Goal: Task Accomplishment & Management: Manage account settings

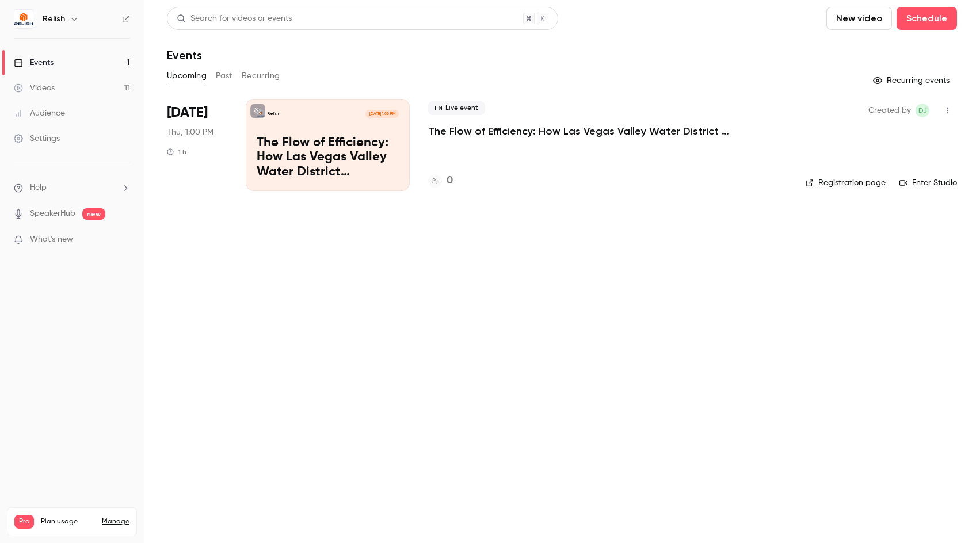
click at [530, 132] on p "The Flow of Efficiency: How Las Vegas Valley Water District Streamlined AP with…" at bounding box center [600, 131] width 345 height 14
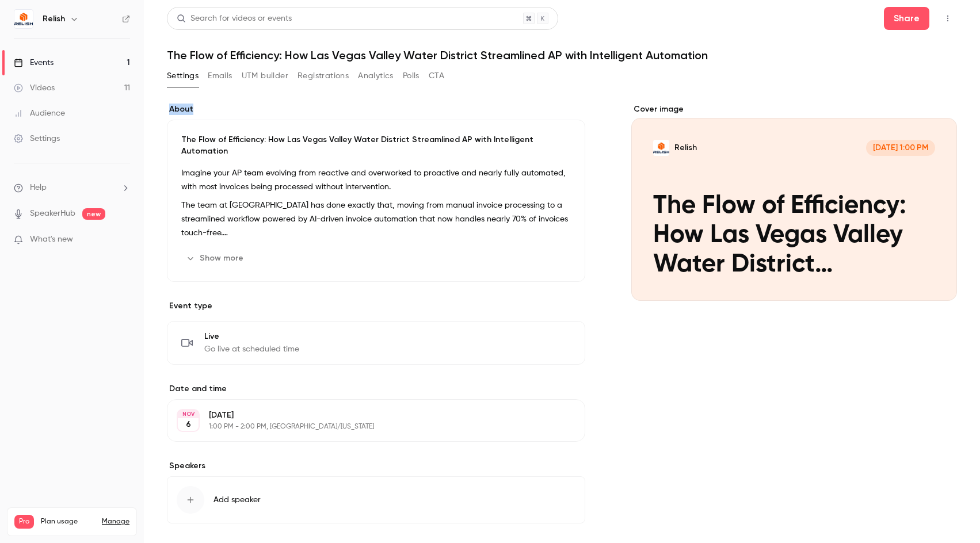
drag, startPoint x: 168, startPoint y: 111, endPoint x: 201, endPoint y: 110, distance: 33.4
click at [204, 109] on label "About" at bounding box center [376, 110] width 418 height 12
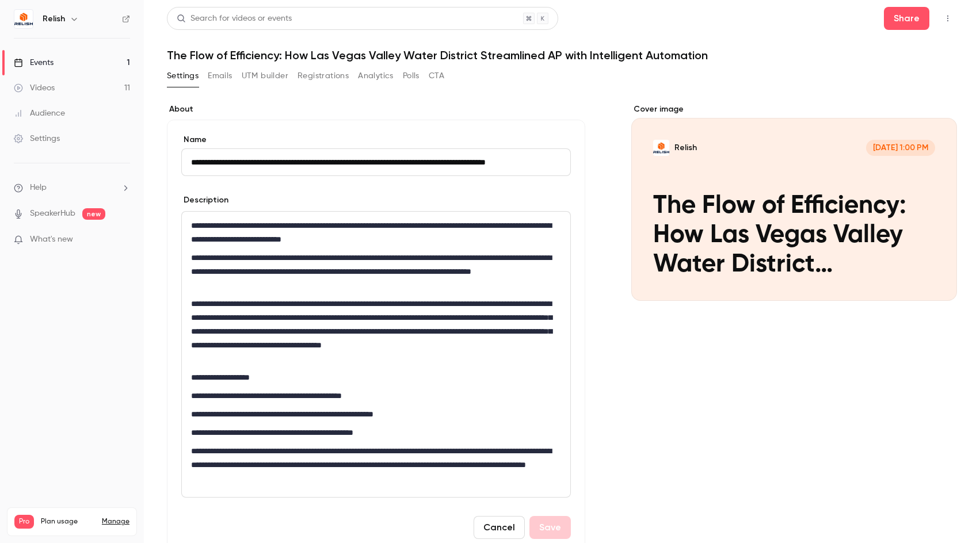
click at [201, 110] on label "About" at bounding box center [376, 110] width 418 height 12
drag, startPoint x: 201, startPoint y: 111, endPoint x: 163, endPoint y: 111, distance: 38.0
click at [163, 111] on main "**********" at bounding box center [562, 271] width 836 height 543
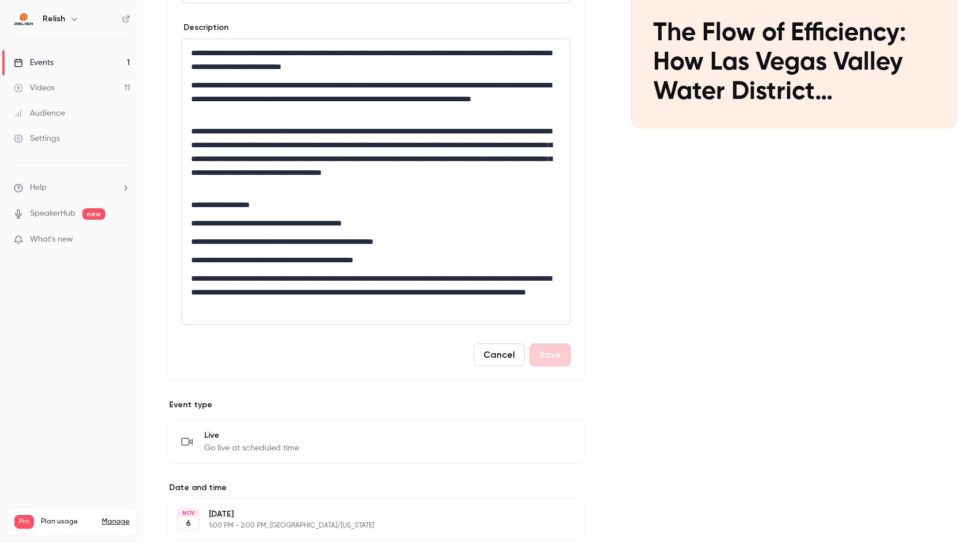
click at [497, 361] on button "Cancel" at bounding box center [499, 355] width 51 height 23
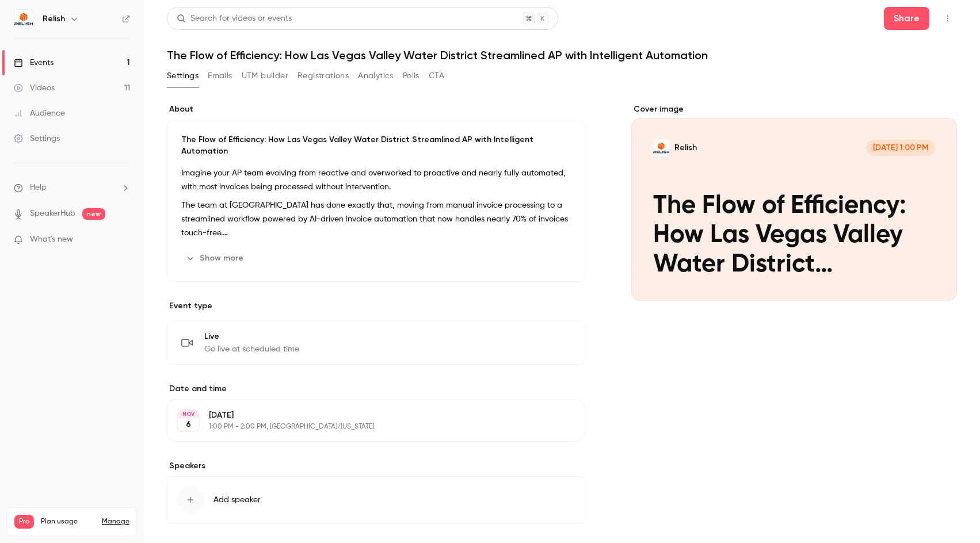
click at [225, 76] on button "Emails" at bounding box center [220, 76] width 24 height 18
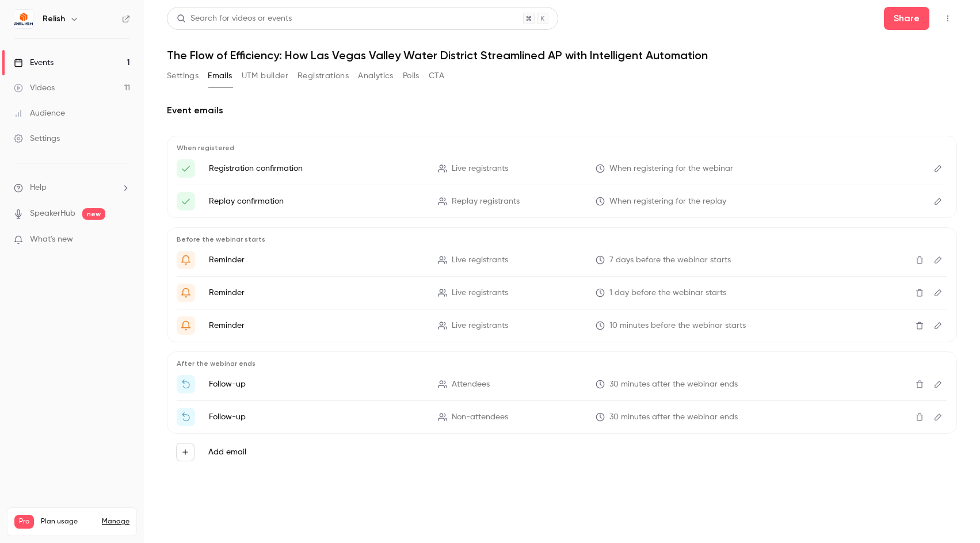
click at [940, 169] on icon "Edit" at bounding box center [938, 169] width 9 height 8
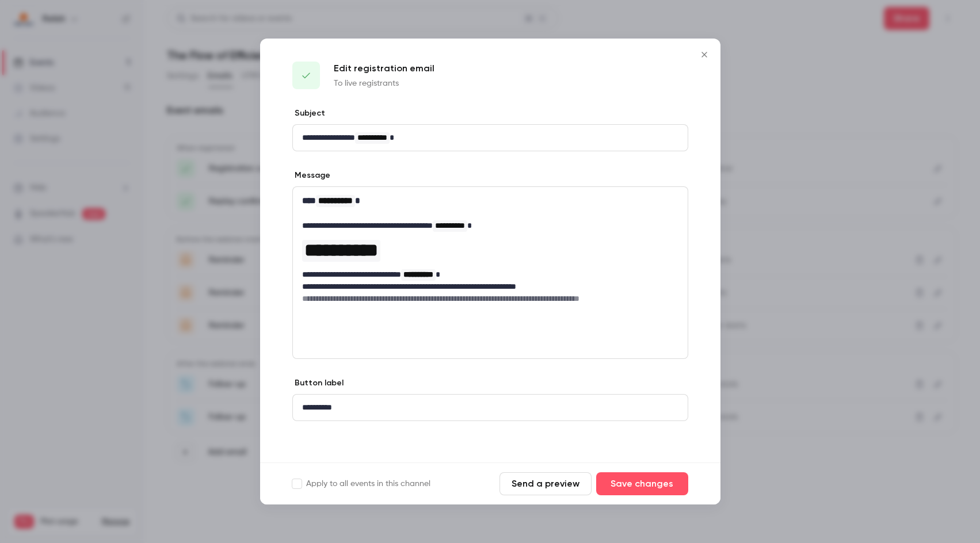
click at [703, 53] on icon "Close" at bounding box center [705, 54] width 14 height 9
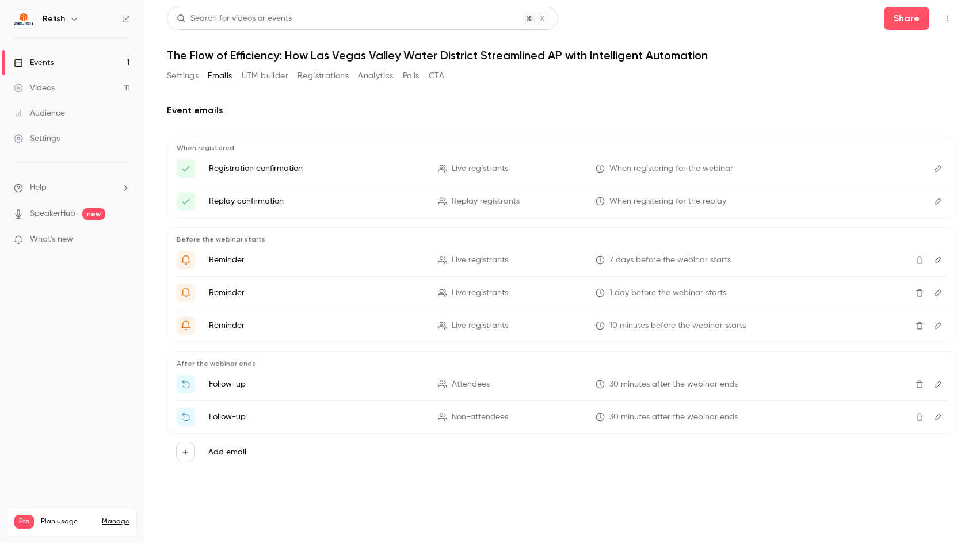
click at [41, 60] on div "Events" at bounding box center [34, 63] width 40 height 12
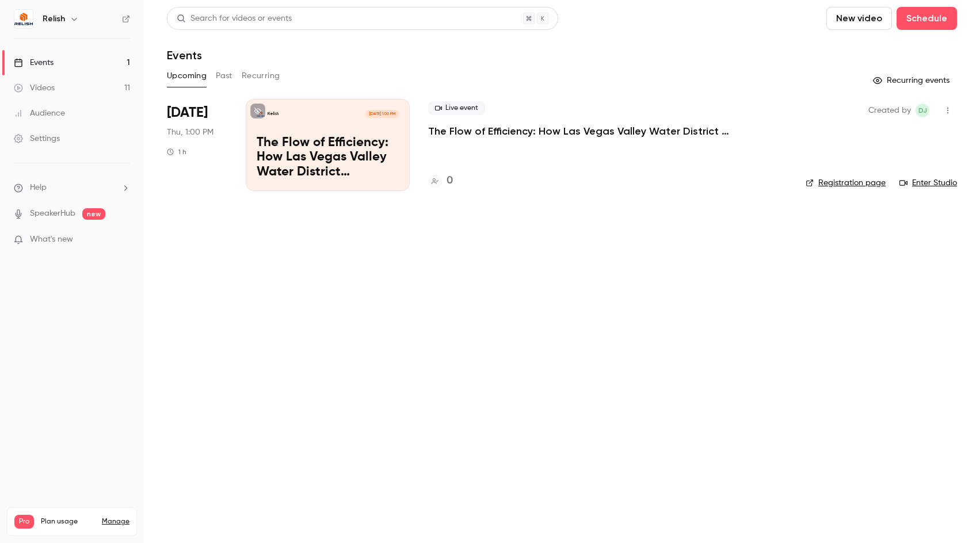
click at [223, 74] on button "Past" at bounding box center [224, 76] width 17 height 18
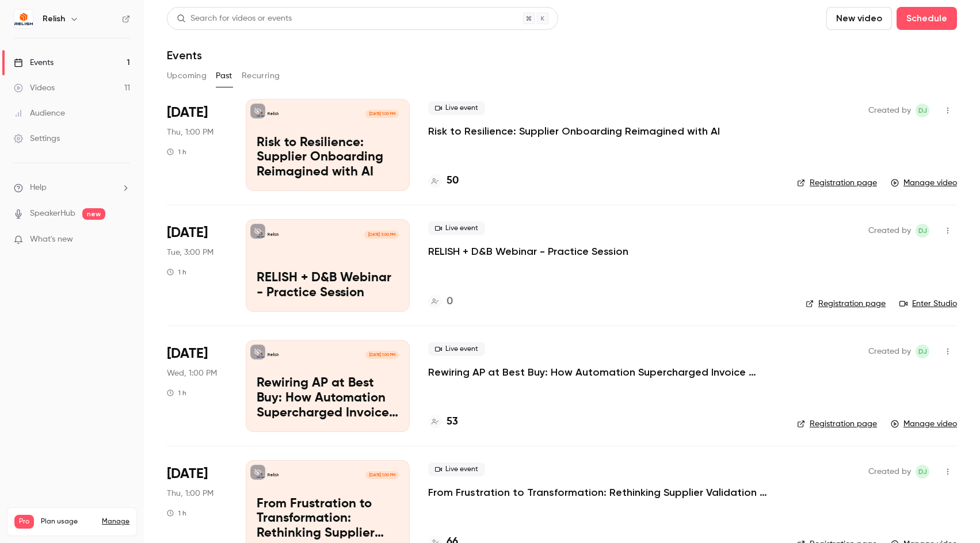
click at [538, 131] on p "Risk to Resilience: Supplier Onboarding Reimagined with AI" at bounding box center [574, 131] width 292 height 14
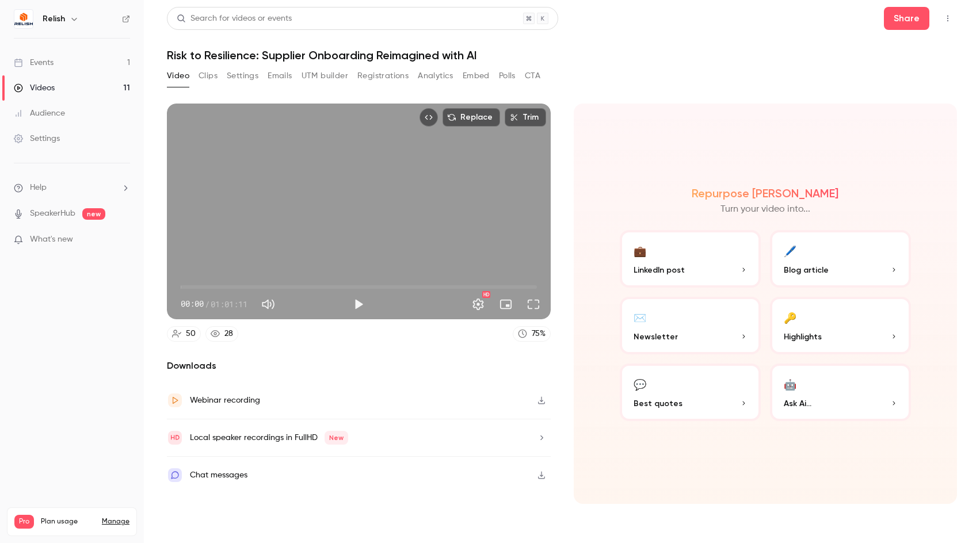
click at [292, 74] on button "Emails" at bounding box center [280, 76] width 24 height 18
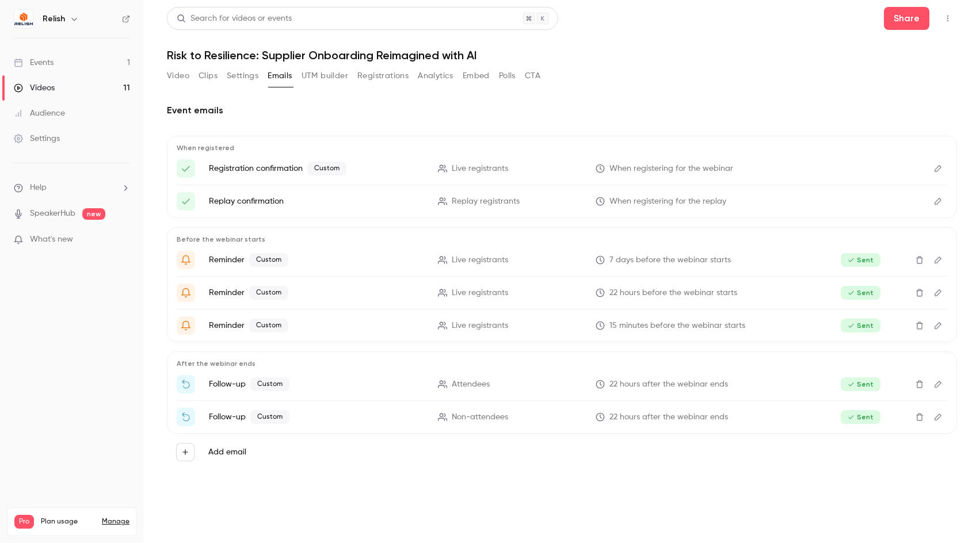
click at [933, 166] on button "Edit" at bounding box center [938, 168] width 18 height 18
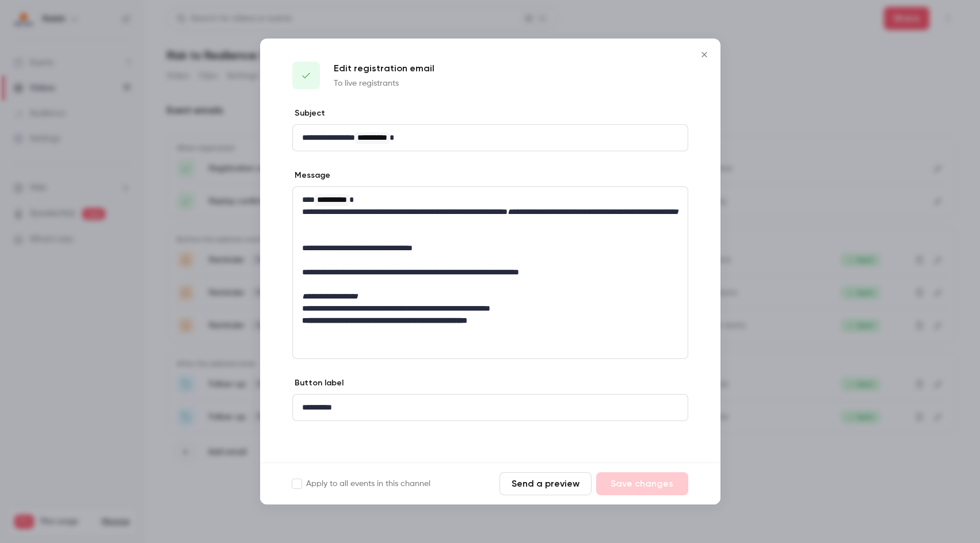
click at [705, 54] on icon "Close" at bounding box center [704, 54] width 5 height 5
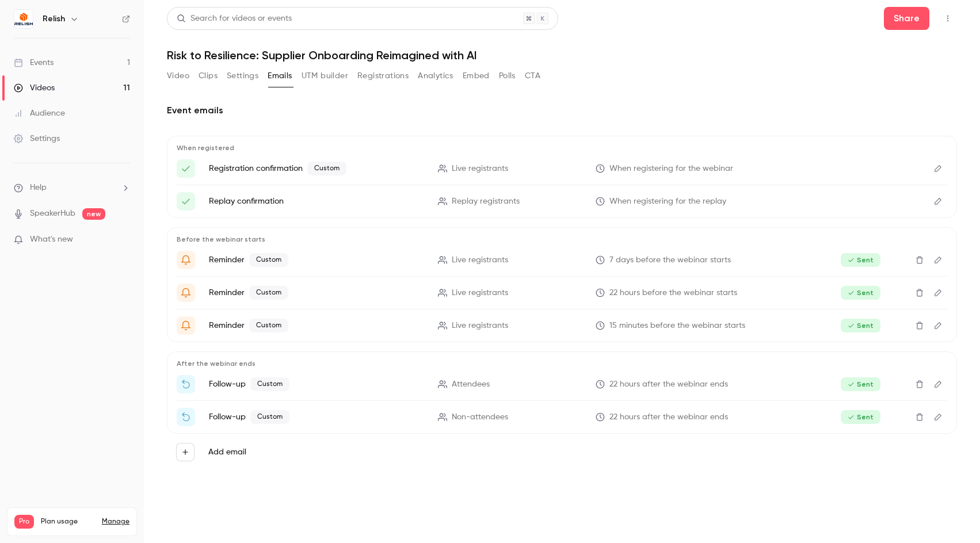
click at [939, 168] on icon "Edit" at bounding box center [938, 169] width 9 height 8
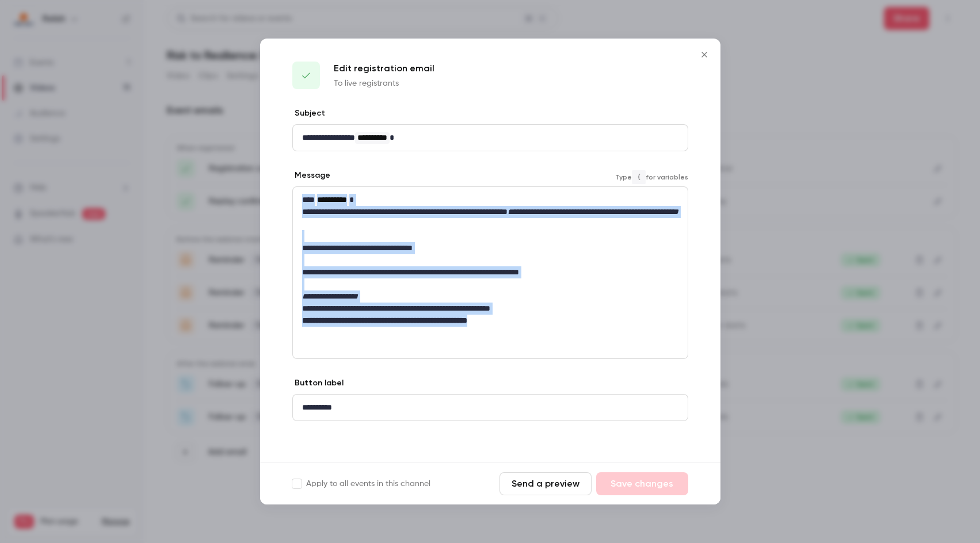
drag, startPoint x: 303, startPoint y: 201, endPoint x: 555, endPoint y: 337, distance: 286.6
click at [555, 337] on div "**********" at bounding box center [490, 273] width 396 height 173
click at [546, 320] on p "**********" at bounding box center [490, 321] width 376 height 12
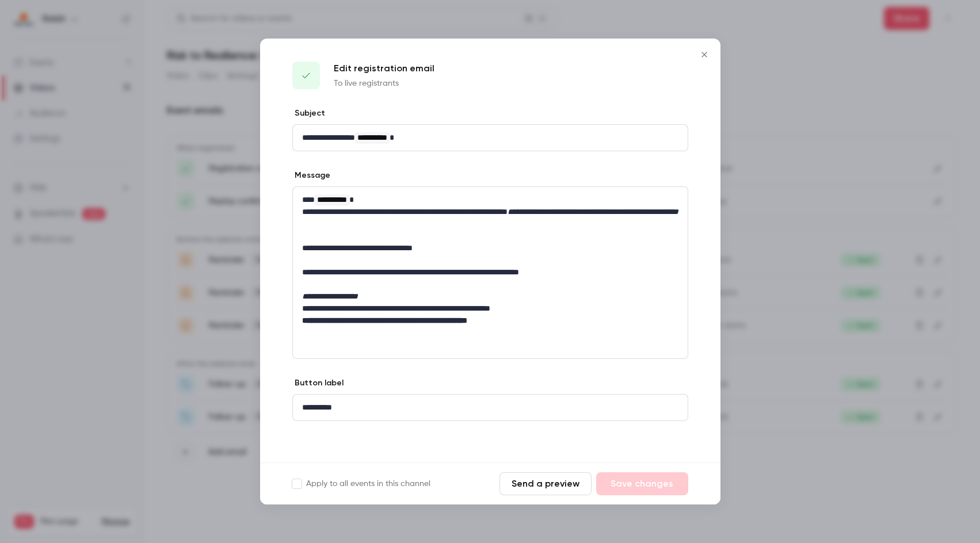
drag, startPoint x: 660, startPoint y: 177, endPoint x: 688, endPoint y: 177, distance: 28.8
click at [695, 259] on div "**********" at bounding box center [490, 285] width 461 height 355
click at [528, 229] on p "**********" at bounding box center [490, 218] width 376 height 24
drag, startPoint x: 702, startPoint y: 54, endPoint x: 342, endPoint y: 43, distance: 359.9
click at [702, 54] on icon "Close" at bounding box center [705, 54] width 14 height 9
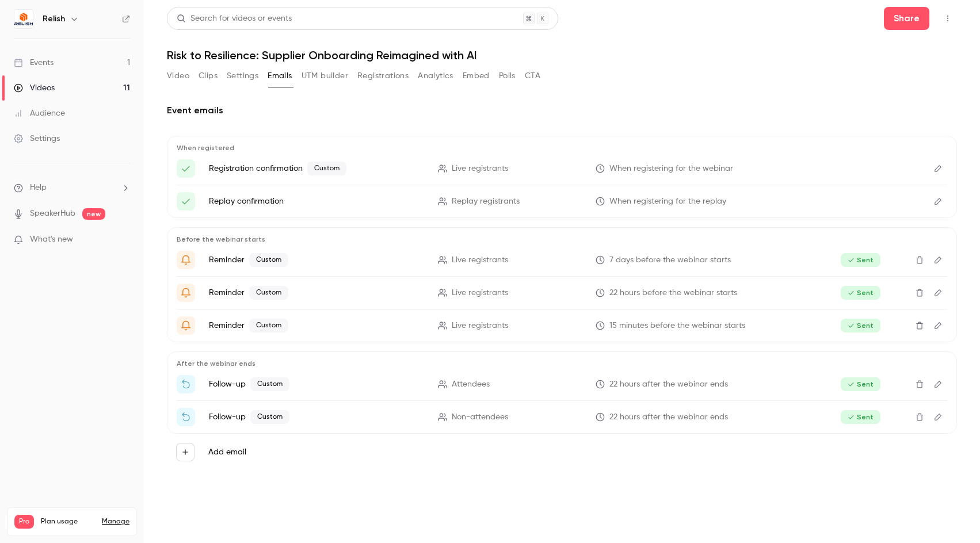
click at [31, 62] on div "Events" at bounding box center [34, 63] width 40 height 12
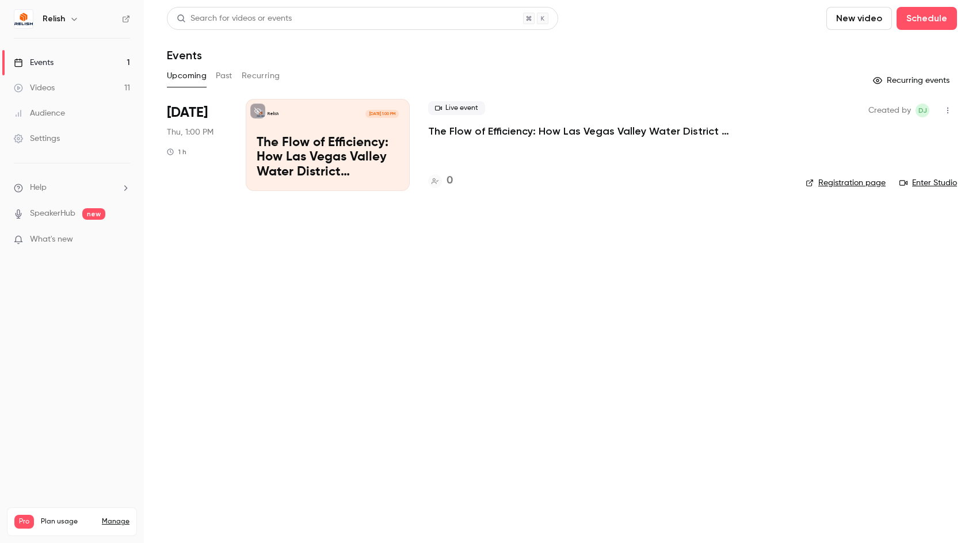
click at [496, 132] on p "The Flow of Efficiency: How Las Vegas Valley Water District Streamlined AP with…" at bounding box center [600, 131] width 345 height 14
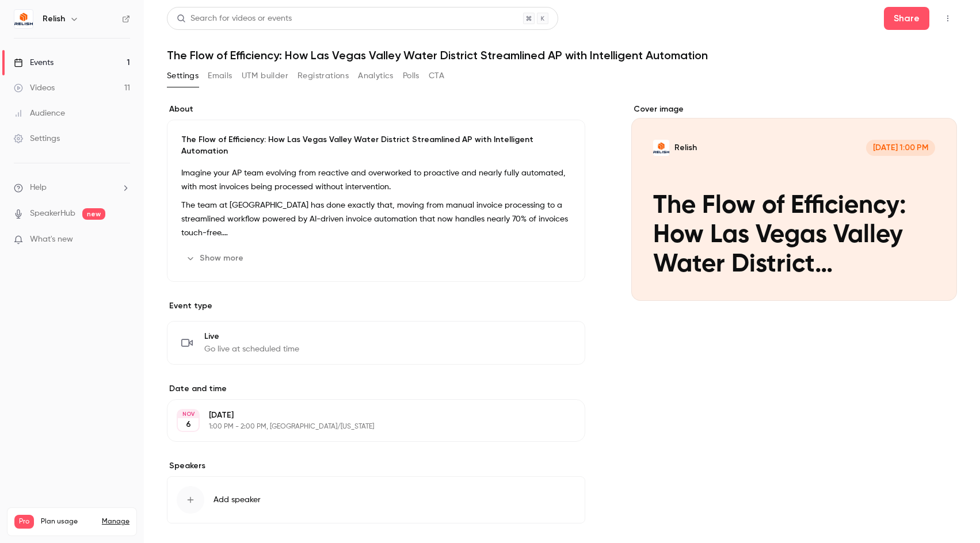
click at [217, 78] on button "Emails" at bounding box center [220, 76] width 24 height 18
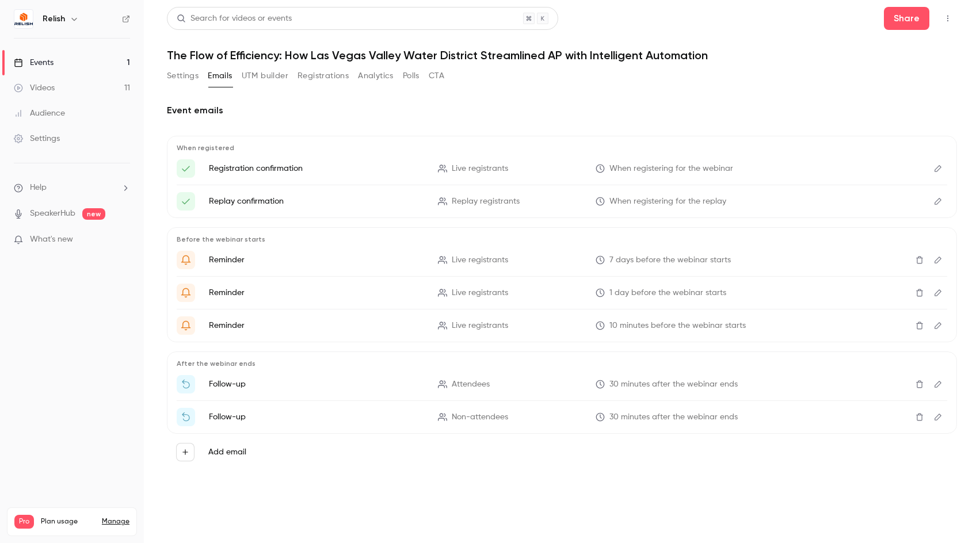
click at [939, 166] on icon "Edit" at bounding box center [938, 169] width 9 height 8
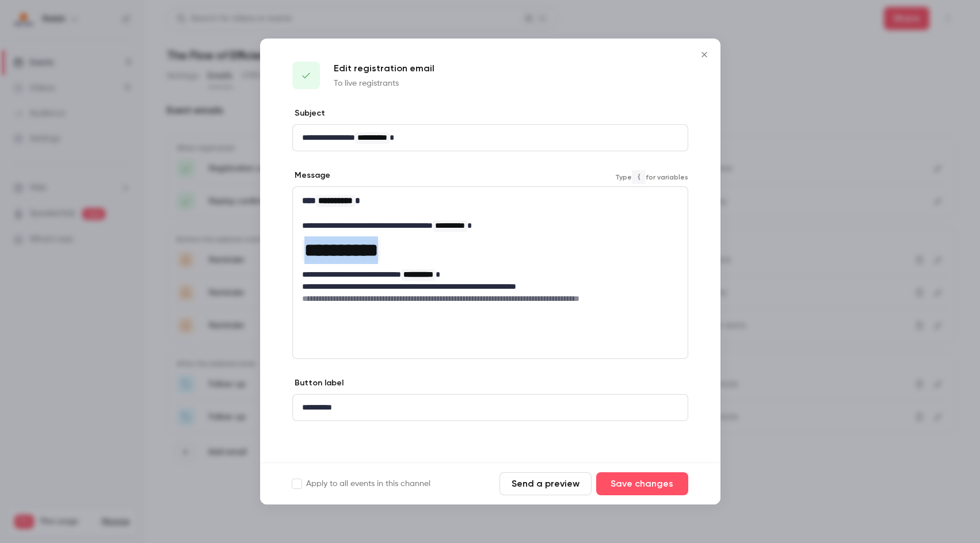
drag, startPoint x: 389, startPoint y: 250, endPoint x: 292, endPoint y: 249, distance: 96.7
click at [292, 249] on div "**********" at bounding box center [490, 273] width 396 height 173
click at [435, 245] on h1 "**********" at bounding box center [490, 251] width 376 height 28
drag, startPoint x: 424, startPoint y: 271, endPoint x: 469, endPoint y: 276, distance: 44.6
click at [436, 276] on span "**********" at bounding box center [418, 275] width 35 height 12
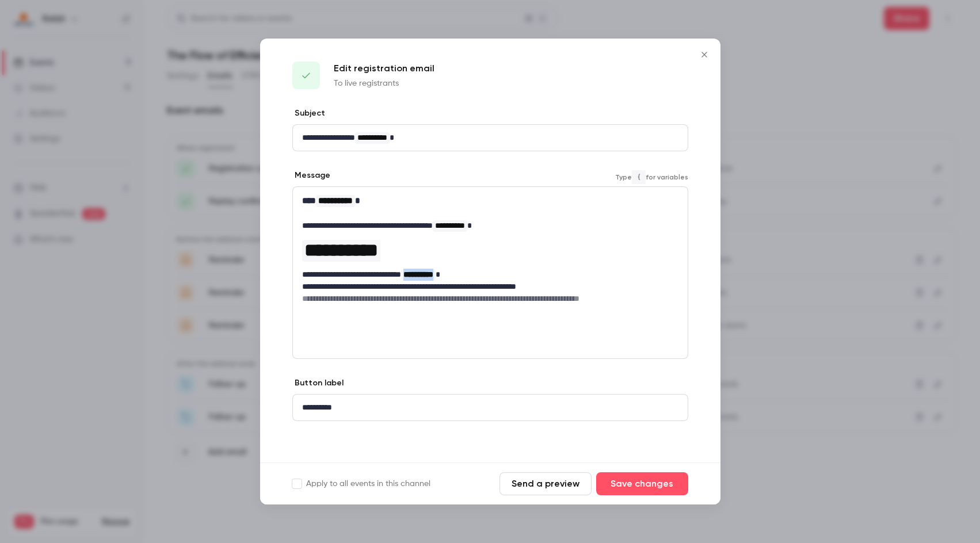
click at [433, 271] on span "**********" at bounding box center [419, 275] width 30 height 8
drag, startPoint x: 303, startPoint y: 302, endPoint x: 644, endPoint y: 300, distance: 340.2
click at [644, 300] on h6 "**********" at bounding box center [490, 299] width 376 height 12
click at [703, 56] on icon "Close" at bounding box center [705, 54] width 14 height 9
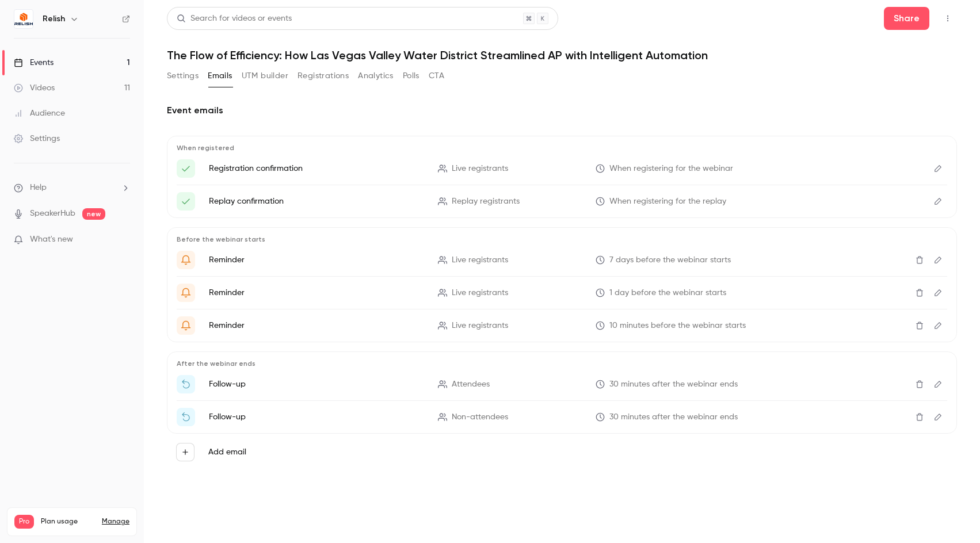
click at [938, 261] on icon "Edit" at bounding box center [938, 260] width 9 height 8
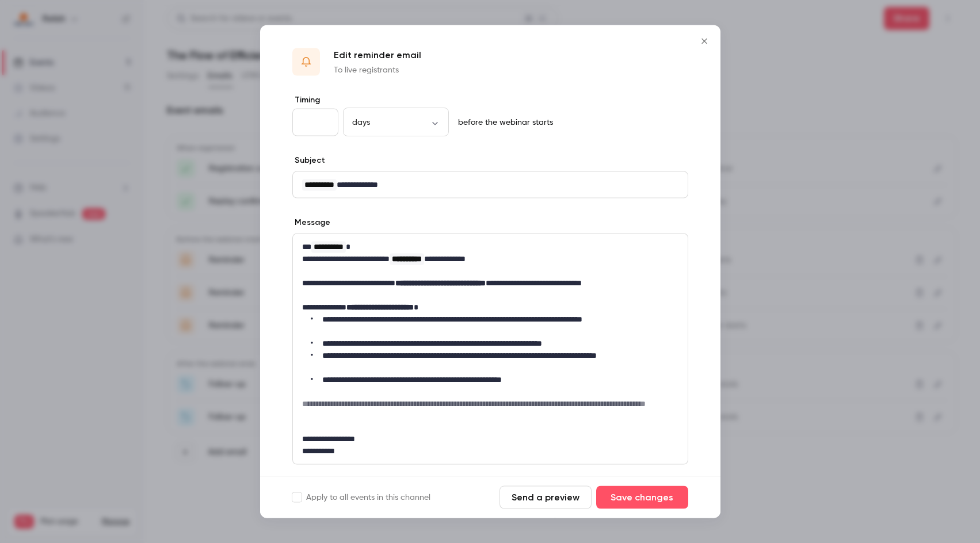
click at [703, 40] on icon "Close" at bounding box center [705, 41] width 14 height 9
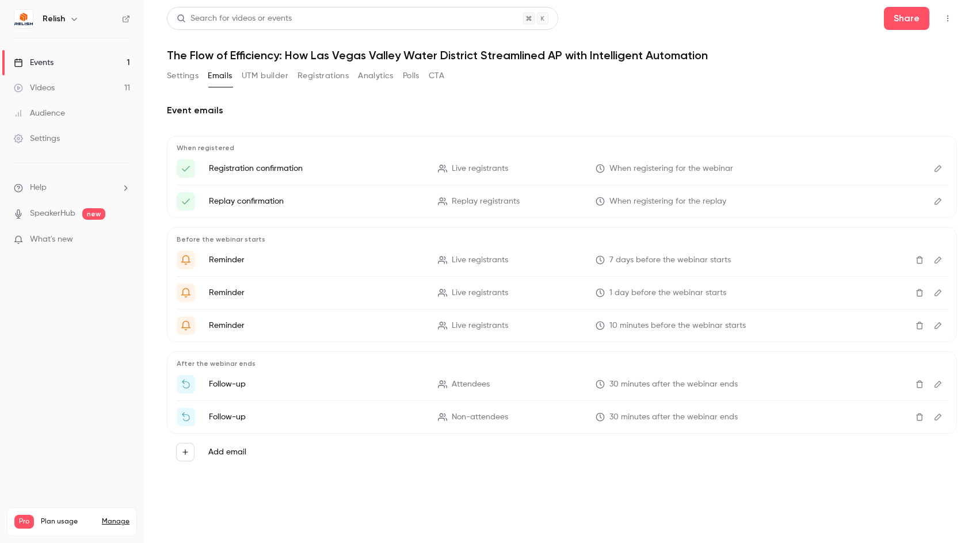
click at [942, 294] on icon "Edit" at bounding box center [938, 293] width 9 height 8
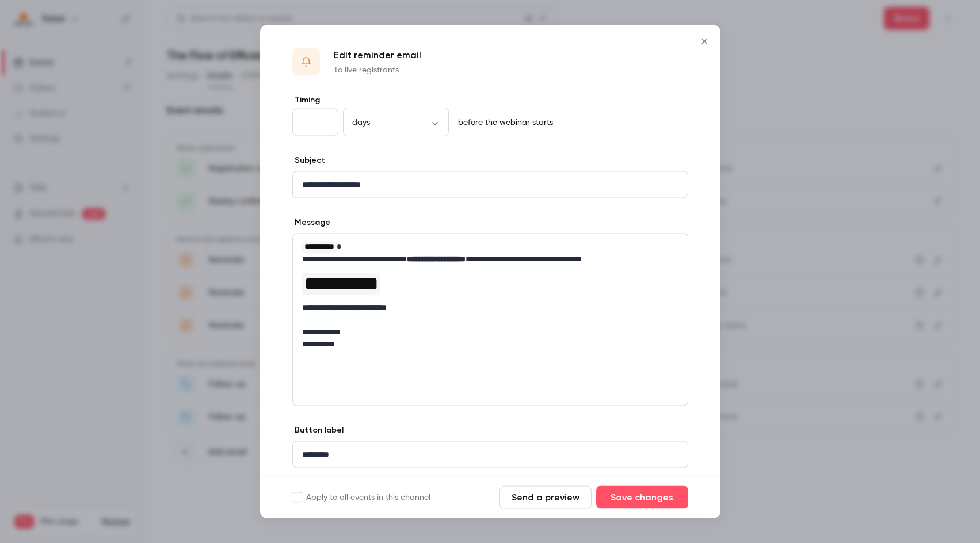
click at [704, 41] on icon "Close" at bounding box center [704, 41] width 5 height 5
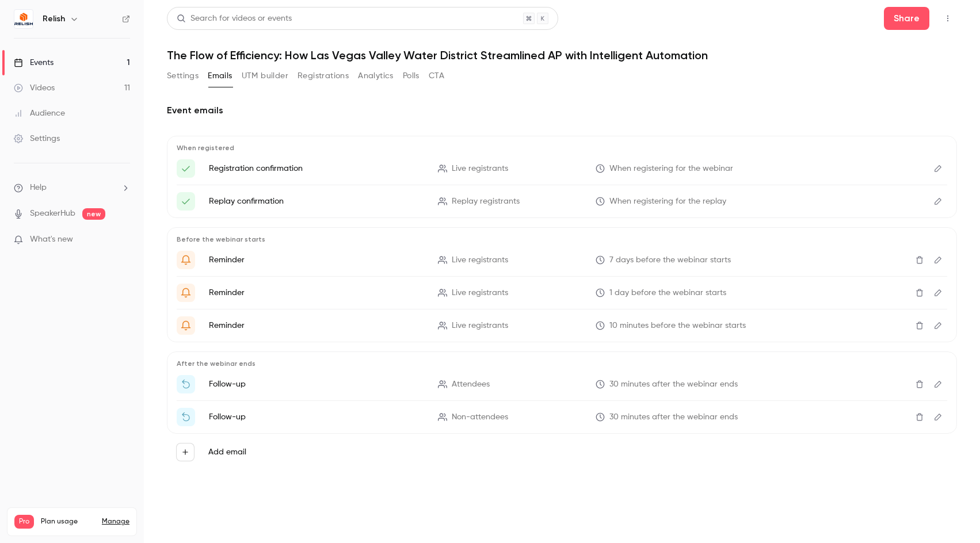
click at [64, 63] on link "Events 1" at bounding box center [72, 62] width 144 height 25
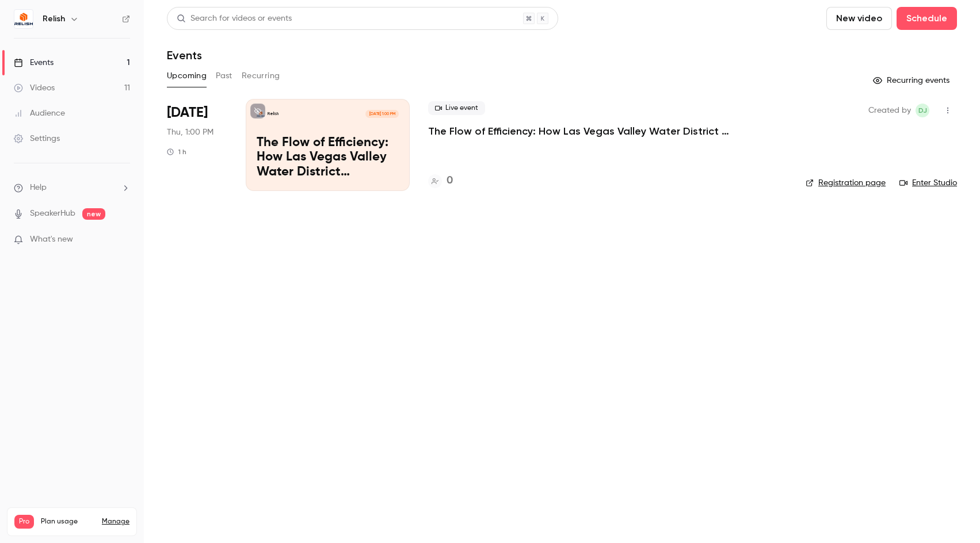
click at [505, 136] on p "The Flow of Efficiency: How Las Vegas Valley Water District Streamlined AP with…" at bounding box center [600, 131] width 345 height 14
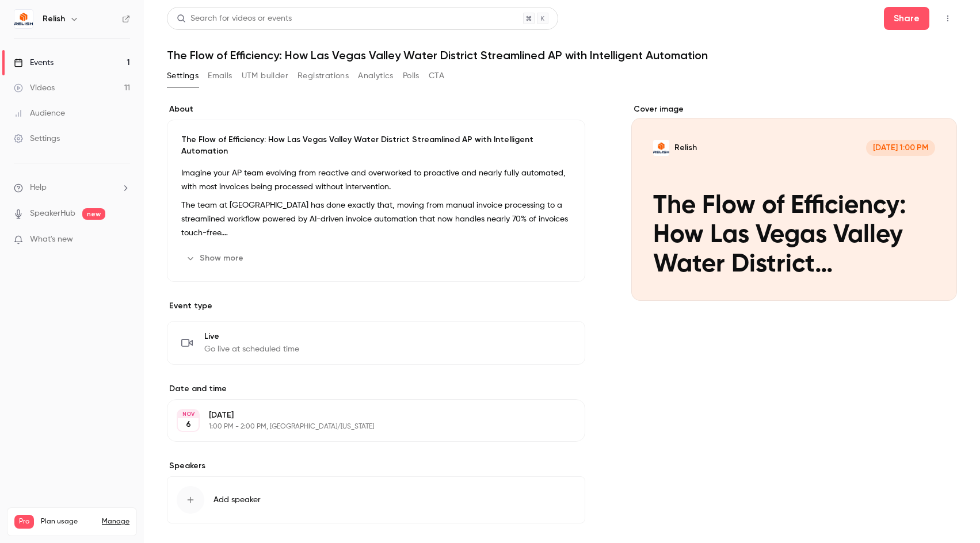
click at [299, 222] on p "The team at [GEOGRAPHIC_DATA] has done exactly that, moving from manual invoice…" at bounding box center [376, 219] width 390 height 41
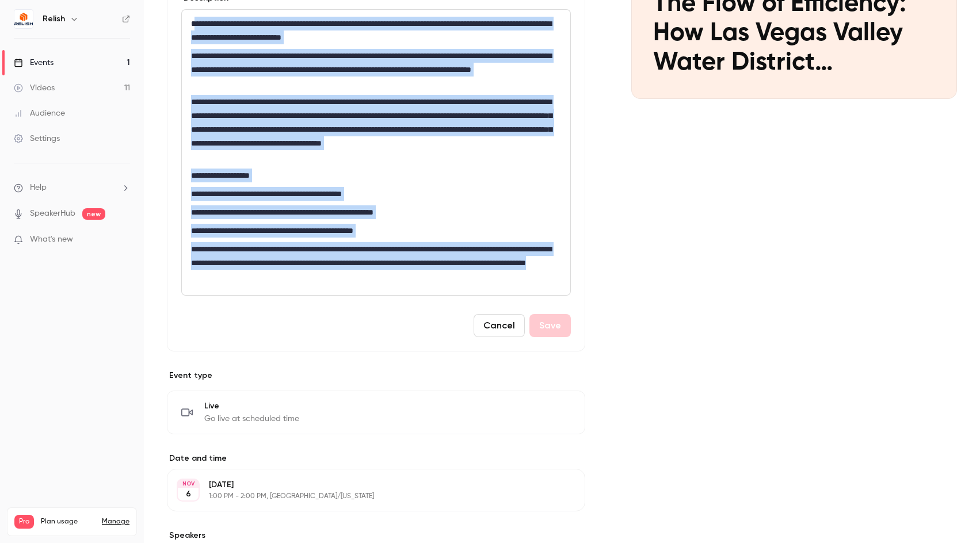
drag, startPoint x: 234, startPoint y: 247, endPoint x: 545, endPoint y: 510, distance: 407.2
click at [608, 543] on html "**********" at bounding box center [490, 271] width 980 height 543
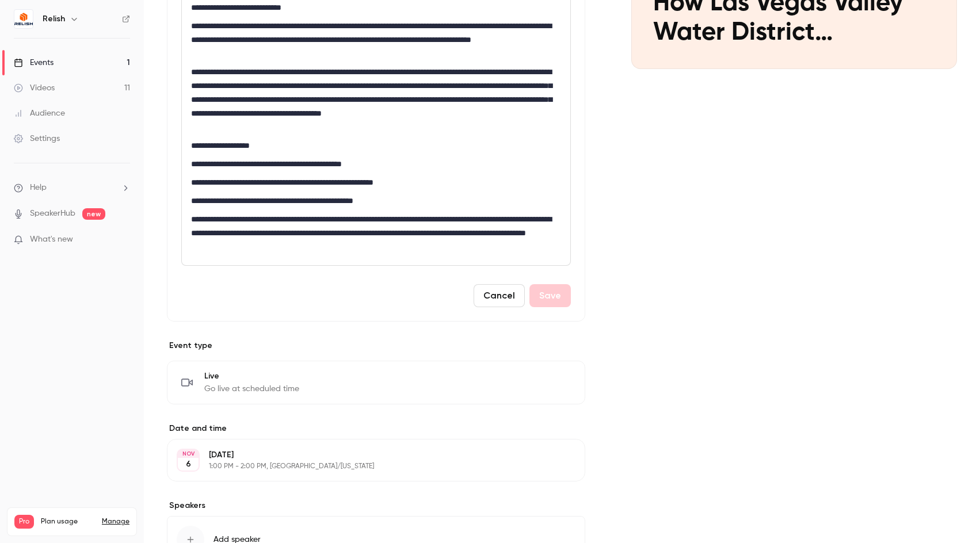
scroll to position [6, 0]
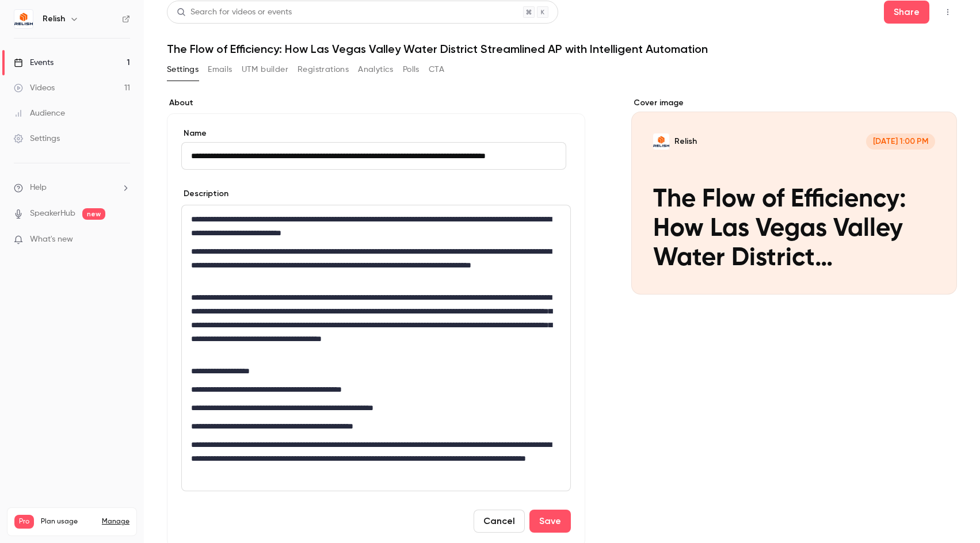
click at [669, 347] on div "Cover image Relish [DATE] 1:00 PM The Flow of Efficiency: How Las Vegas Valley …" at bounding box center [794, 461] width 326 height 729
click at [504, 524] on button "Cancel" at bounding box center [499, 521] width 51 height 23
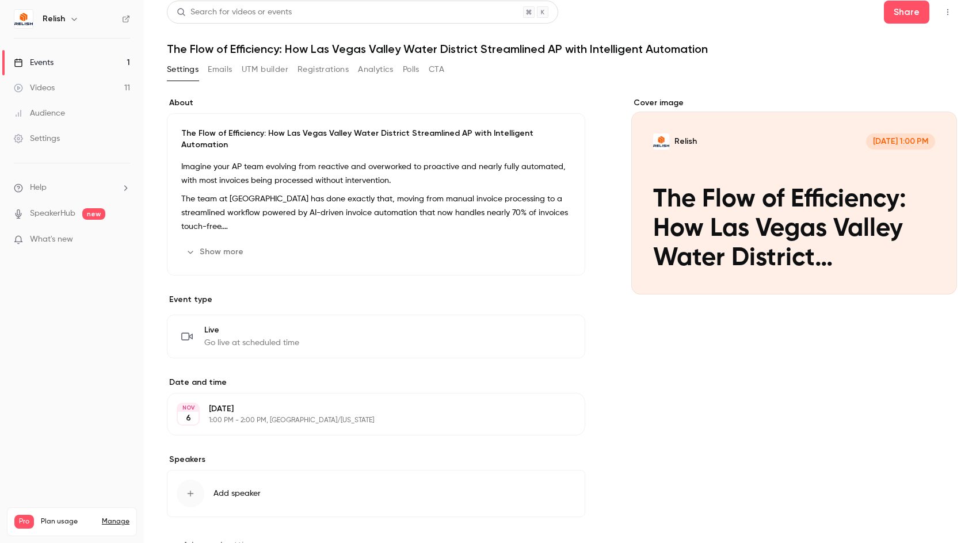
click at [281, 192] on p "The team at [GEOGRAPHIC_DATA] has done exactly that, moving from manual invoice…" at bounding box center [376, 212] width 390 height 41
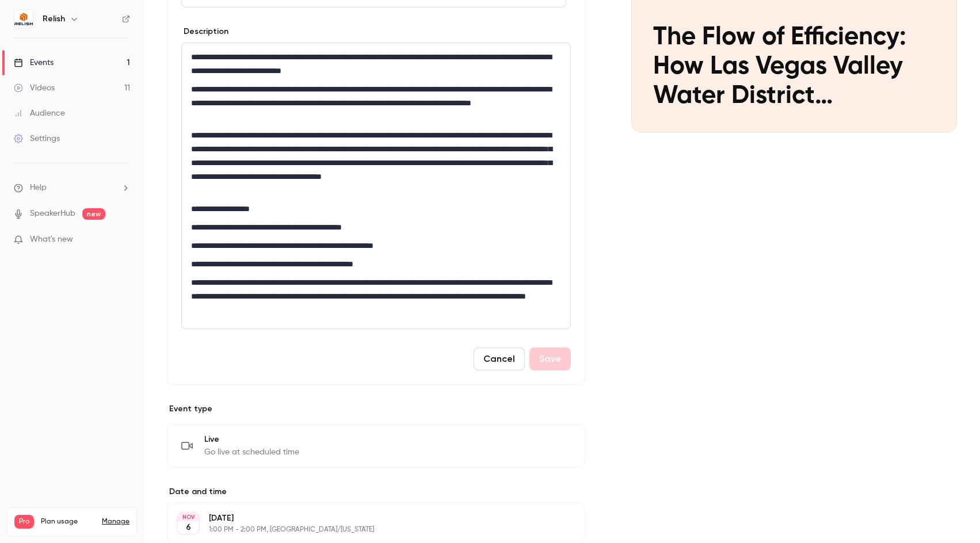
scroll to position [179, 0]
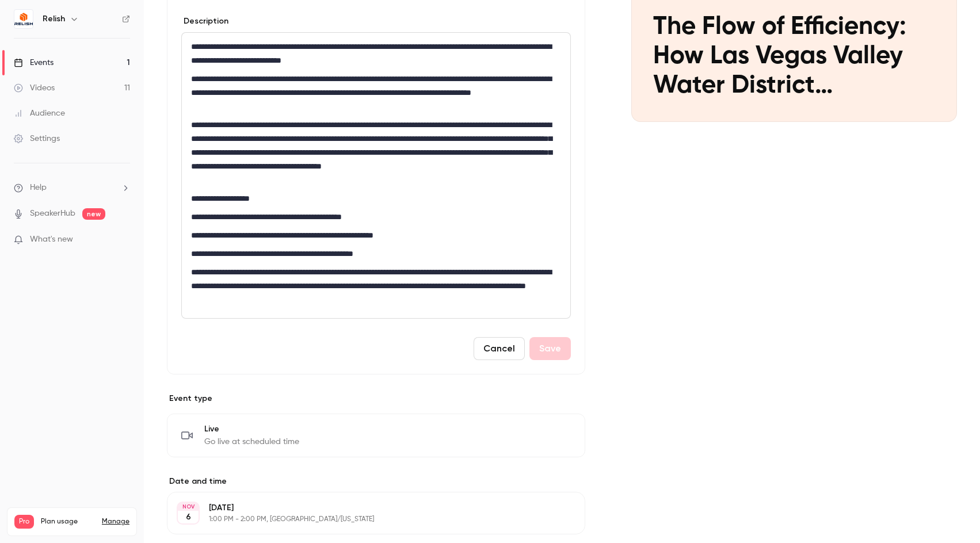
click at [499, 348] on button "Cancel" at bounding box center [499, 348] width 51 height 23
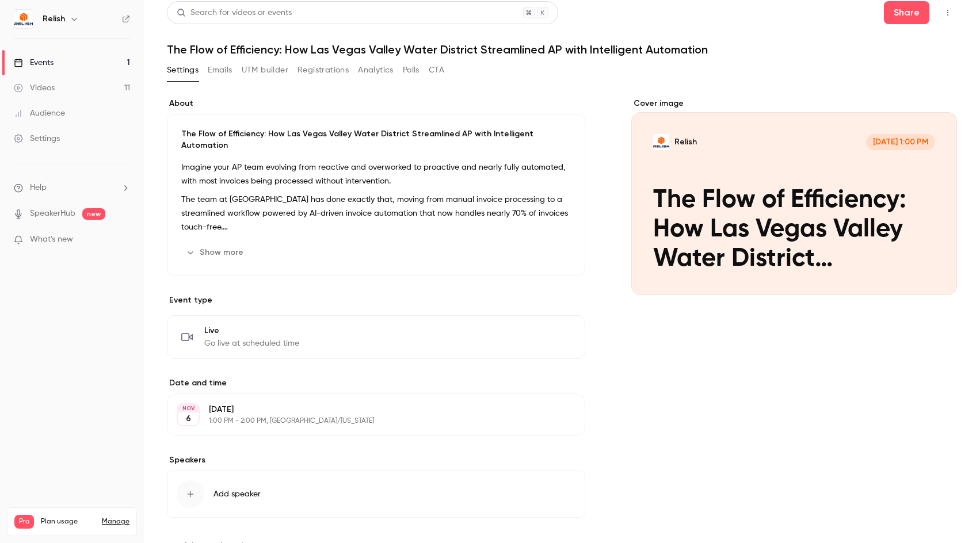
scroll to position [0, 0]
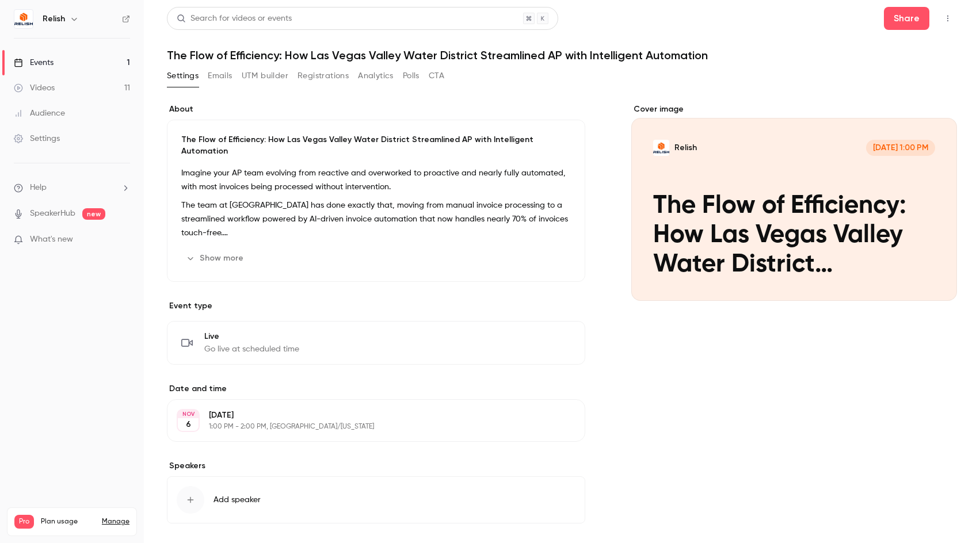
click at [227, 73] on button "Emails" at bounding box center [220, 76] width 24 height 18
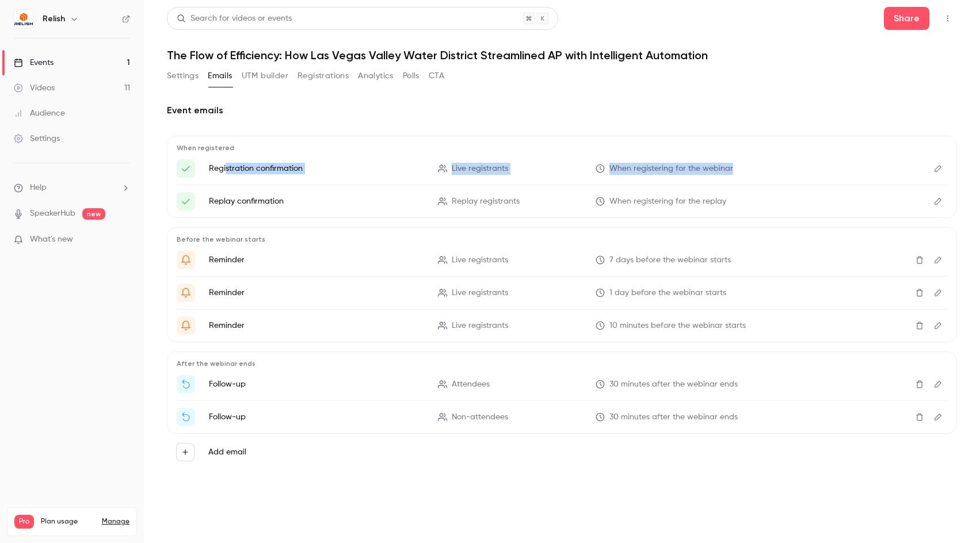
drag, startPoint x: 227, startPoint y: 171, endPoint x: 801, endPoint y: 169, distance: 574.5
click at [801, 169] on li "Registration confirmation Live registrants When registering for the webinar" at bounding box center [562, 168] width 771 height 18
click at [961, 170] on main "Search for videos or events Share The Flow of Efficiency: How Las Vegas Valley …" at bounding box center [562, 271] width 836 height 543
drag, startPoint x: 233, startPoint y: 166, endPoint x: 726, endPoint y: 172, distance: 493.4
click at [726, 172] on li "Registration confirmation Live registrants When registering for the webinar" at bounding box center [562, 168] width 771 height 18
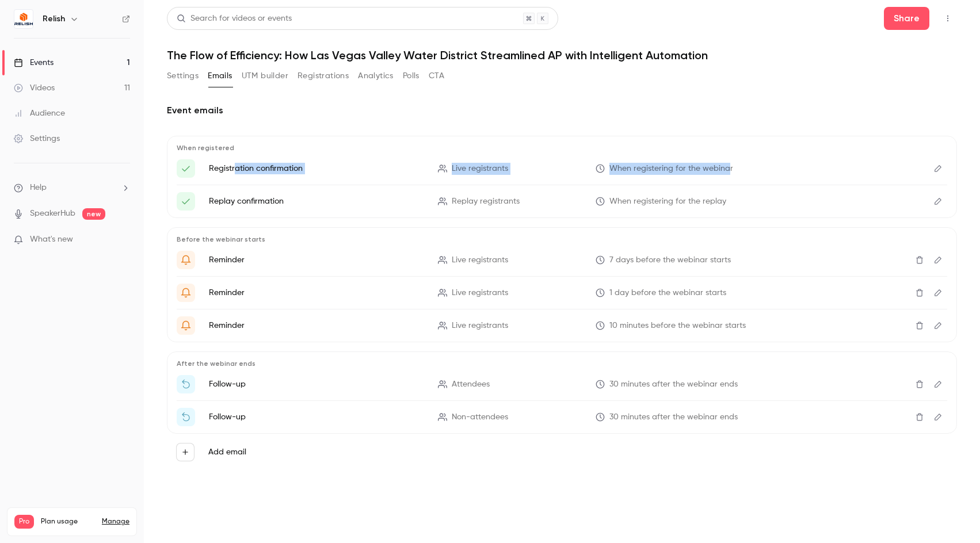
click at [726, 173] on span "When registering for the webinar" at bounding box center [672, 169] width 124 height 12
